Goal: Browse casually: Explore the website without a specific task or goal

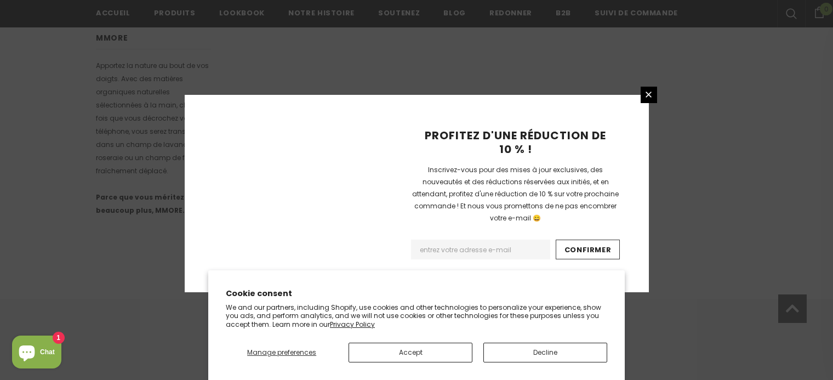
scroll to position [770, 0]
